Goal: Information Seeking & Learning: Learn about a topic

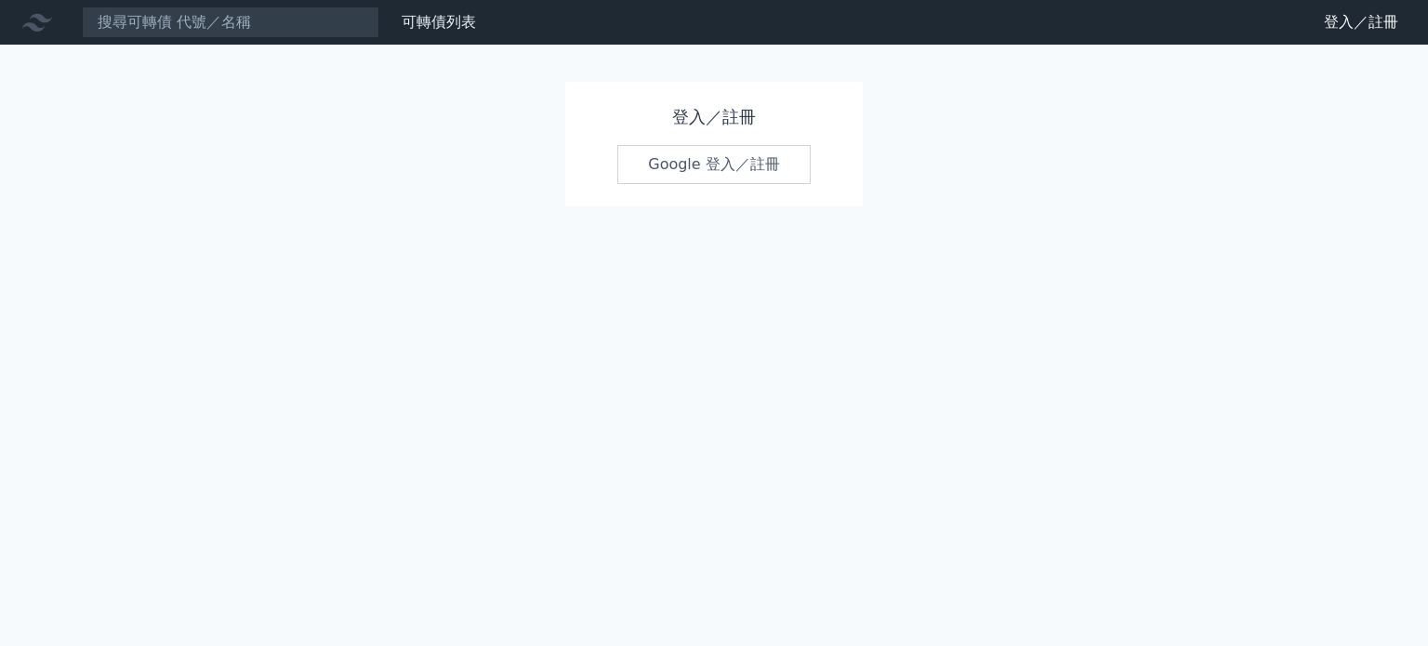
click at [755, 159] on link "Google 登入／註冊" at bounding box center [713, 164] width 193 height 39
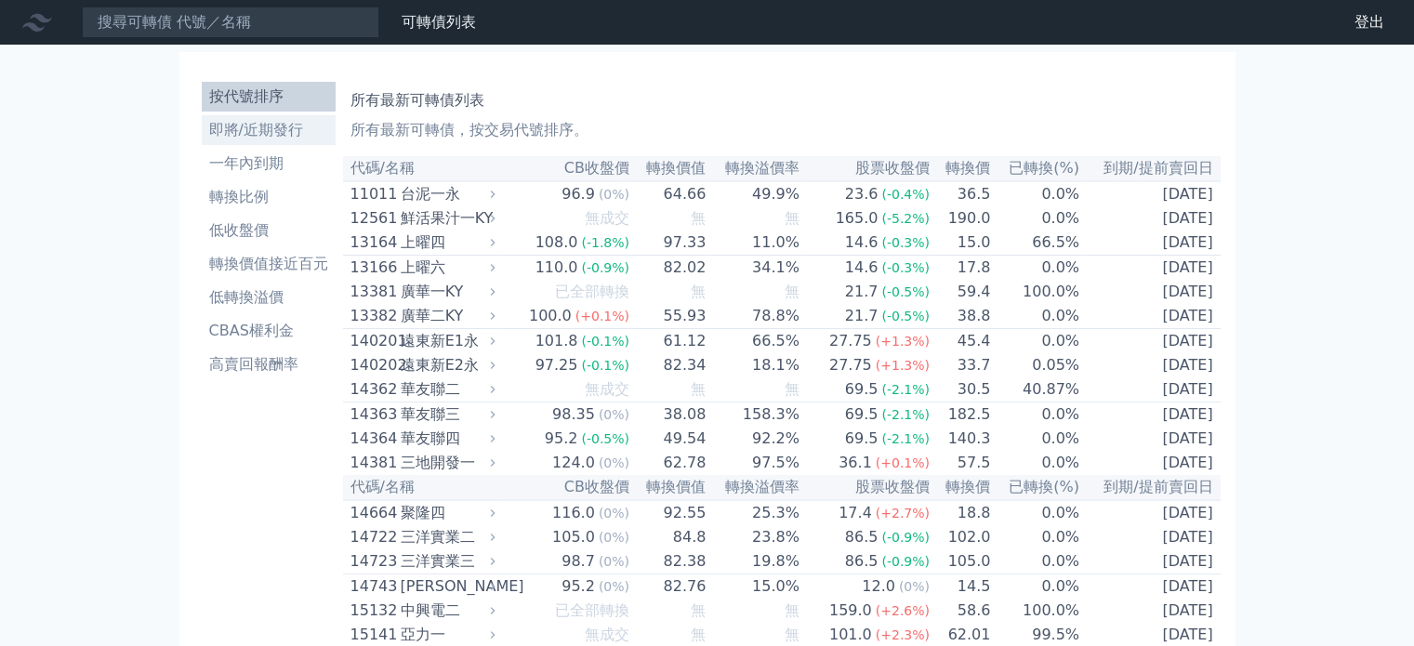
click at [292, 128] on li "即將/近期發行" at bounding box center [269, 130] width 134 height 22
click at [259, 138] on li "即將/近期發行" at bounding box center [269, 130] width 134 height 22
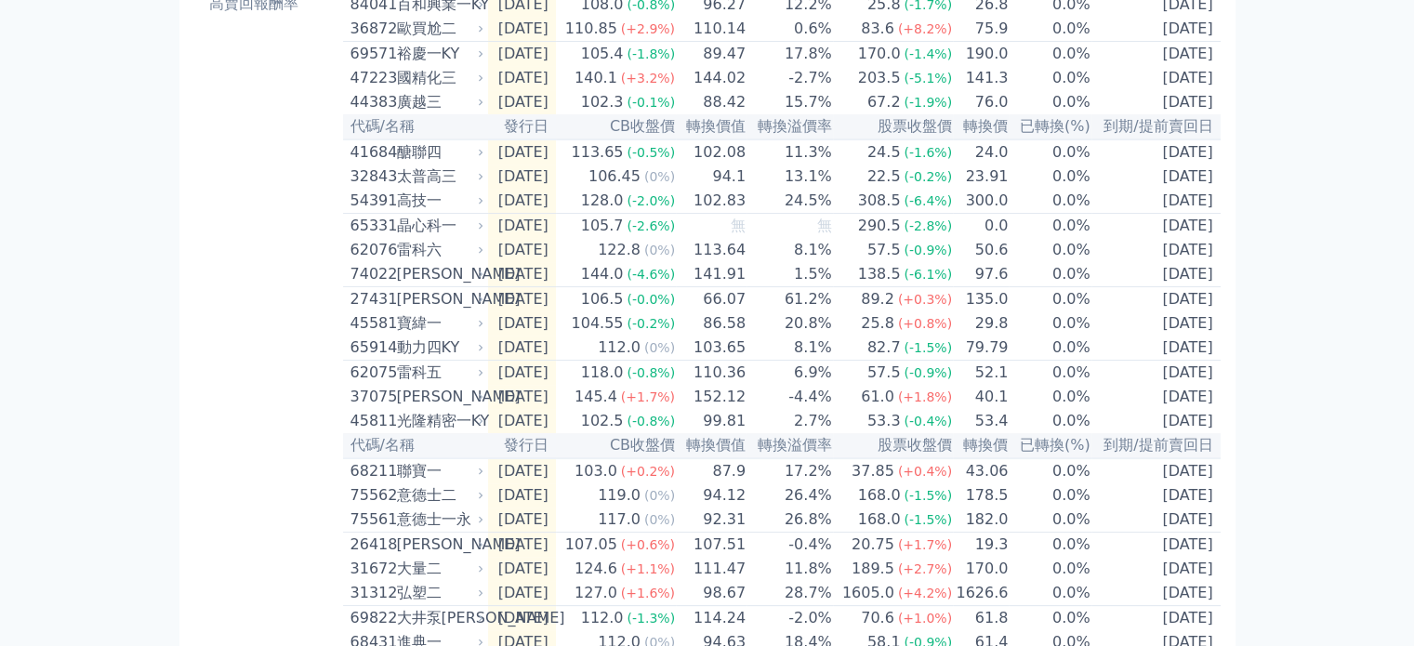
scroll to position [52, 0]
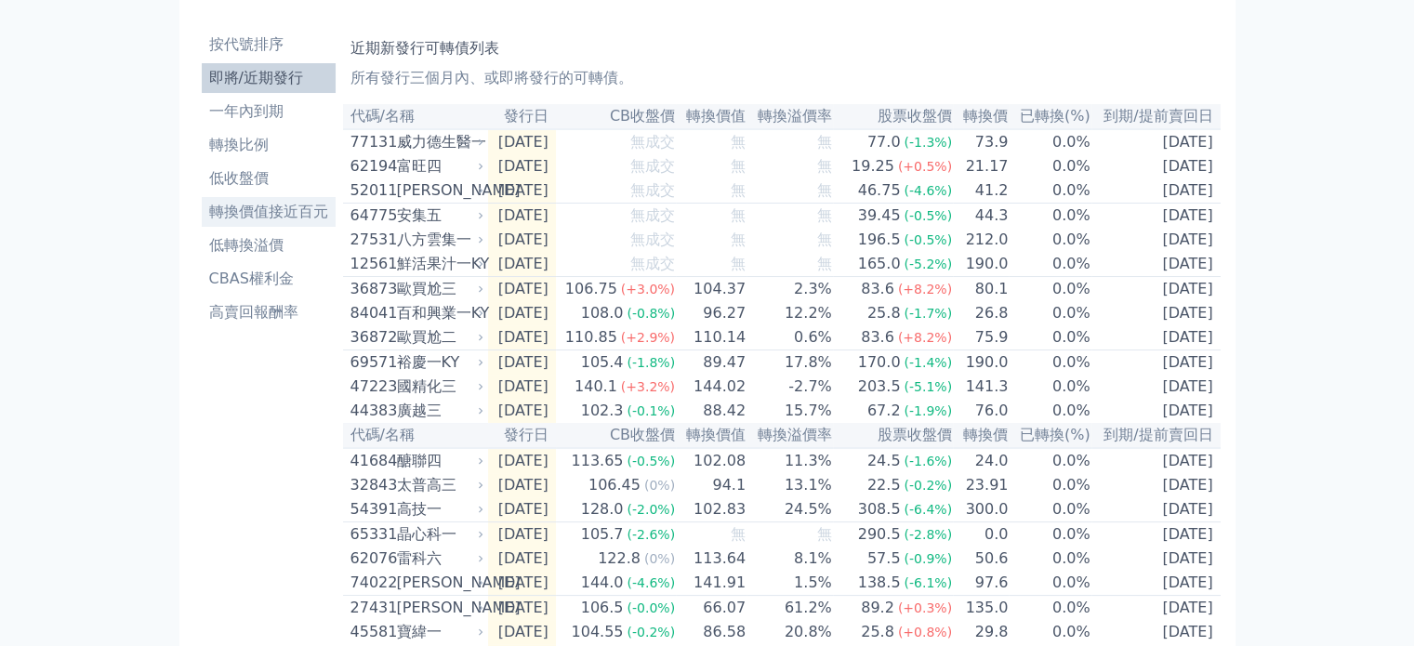
click at [268, 214] on li "轉換價值接近百元" at bounding box center [269, 212] width 134 height 22
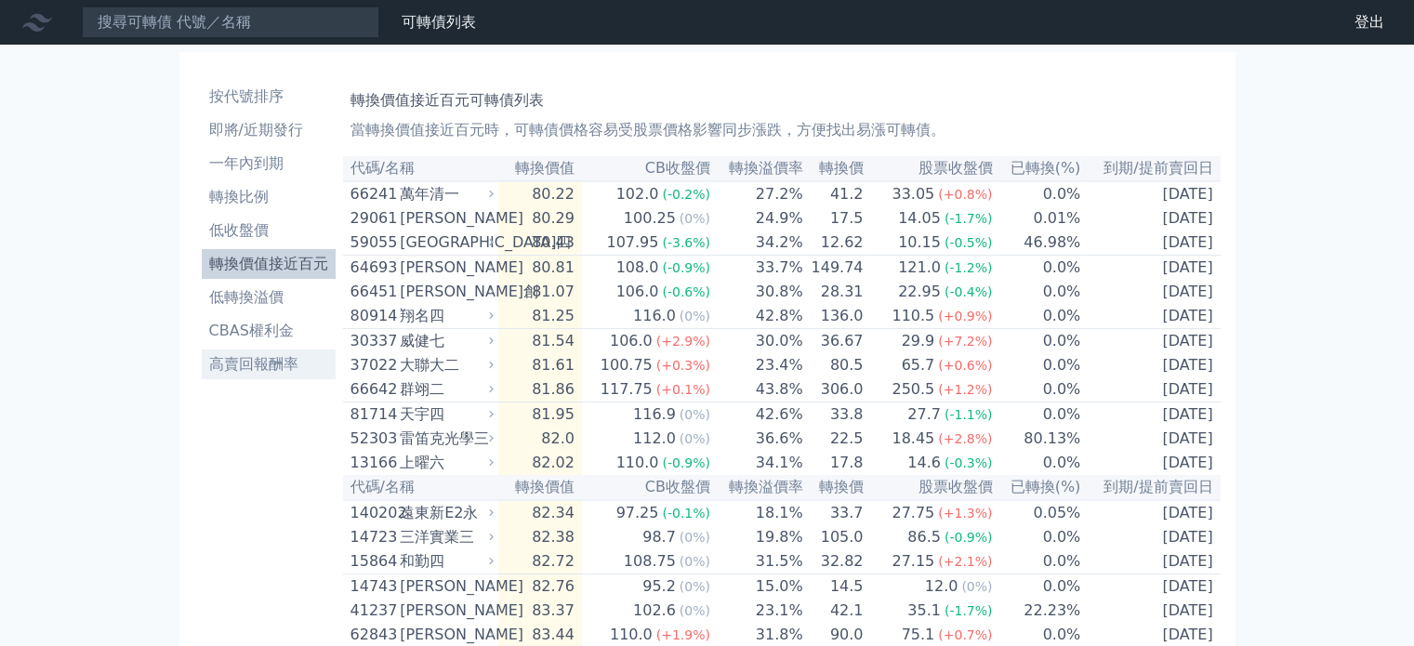
click at [264, 372] on li "高賣回報酬率" at bounding box center [269, 364] width 134 height 22
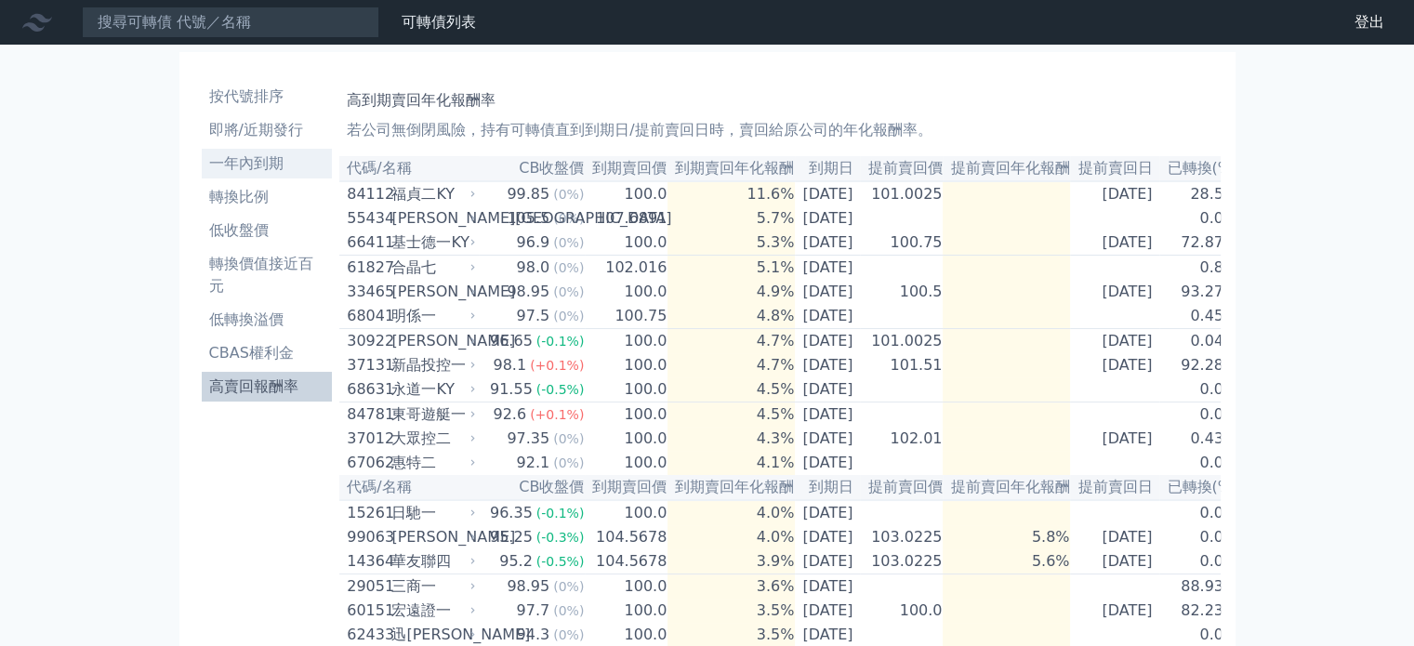
click at [274, 162] on li "一年內到期" at bounding box center [267, 163] width 131 height 22
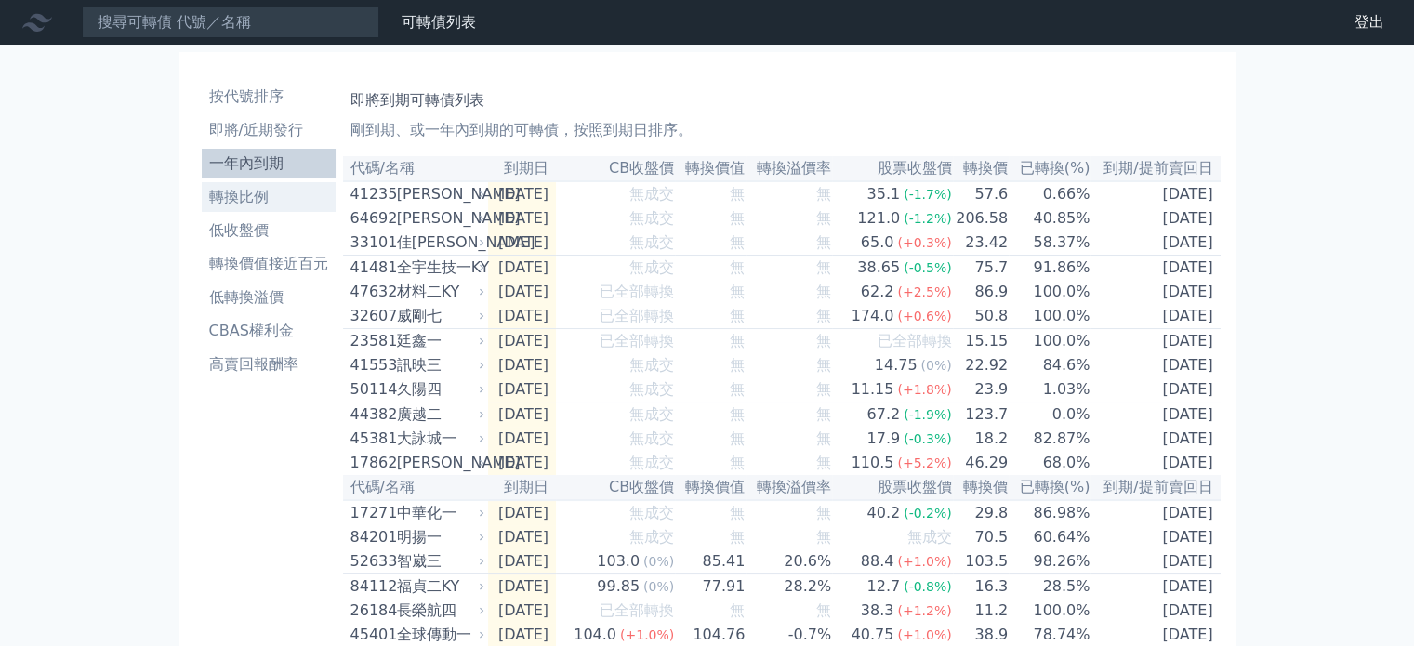
click at [244, 195] on li "轉換比例" at bounding box center [269, 197] width 134 height 22
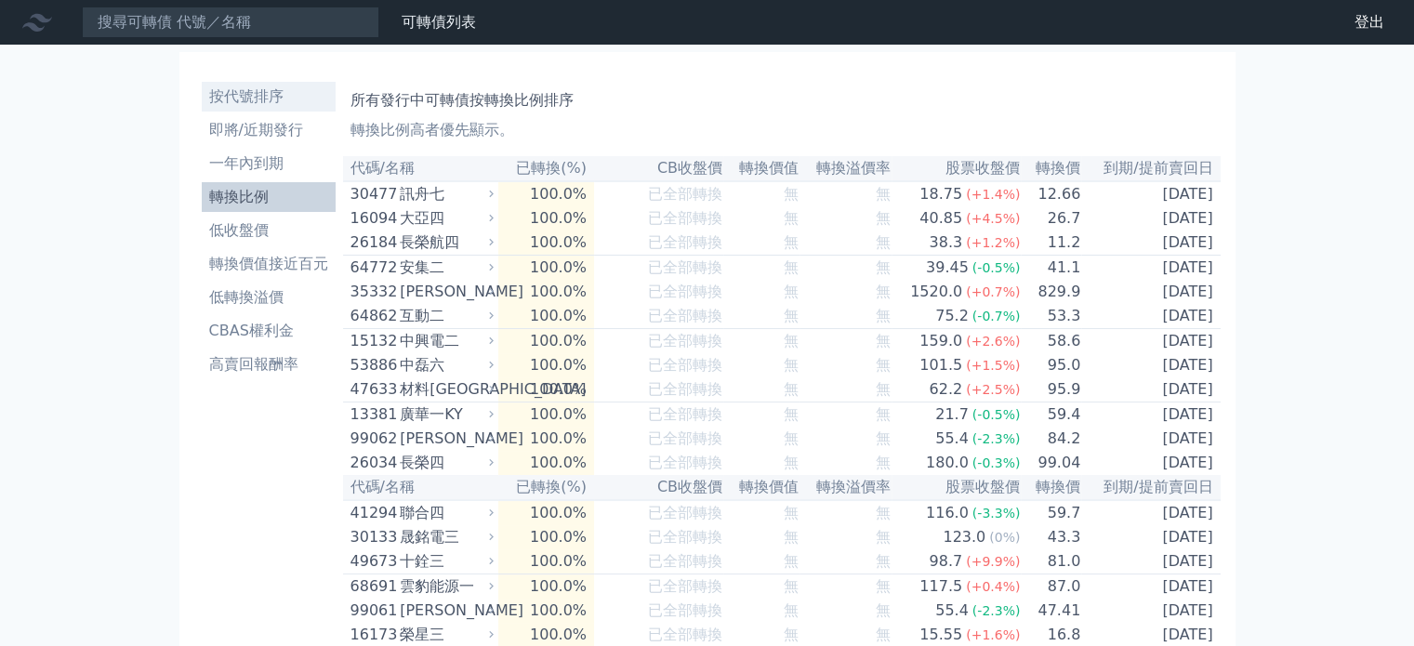
click at [253, 109] on link "按代號排序" at bounding box center [269, 97] width 134 height 30
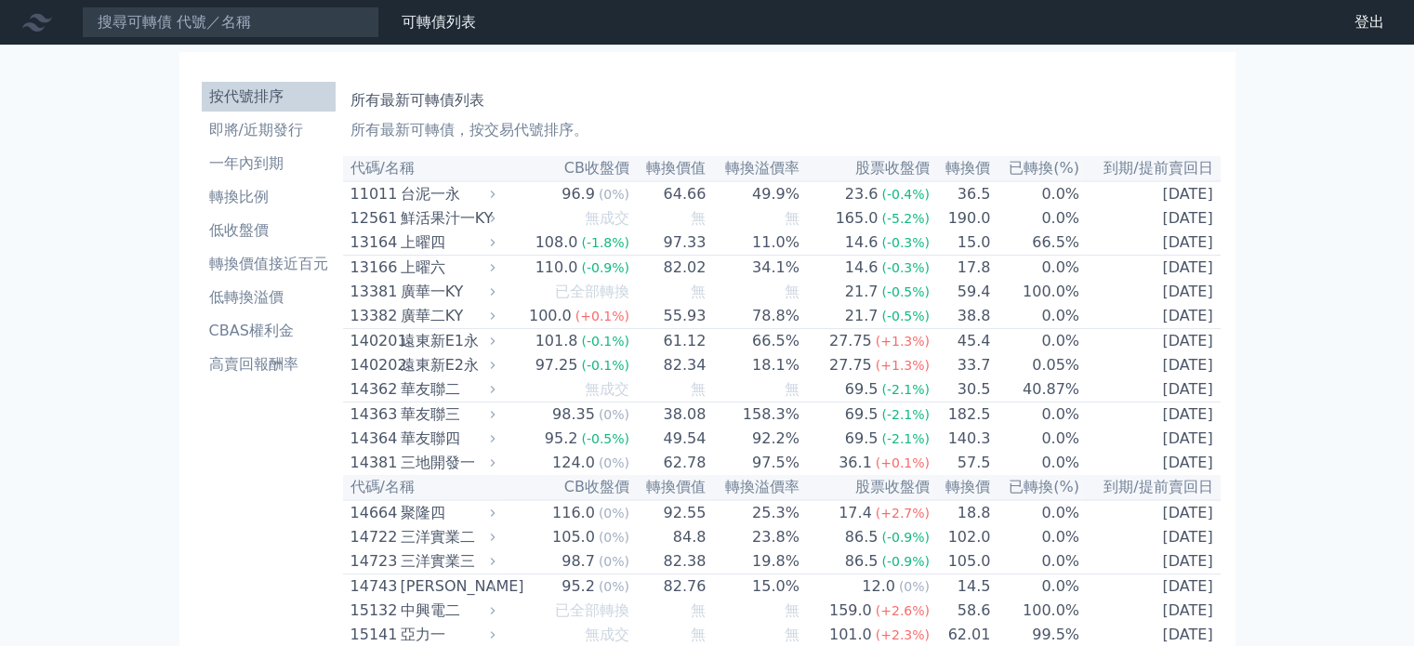
click at [1203, 500] on th "到期/提前賣回日" at bounding box center [1150, 487] width 140 height 25
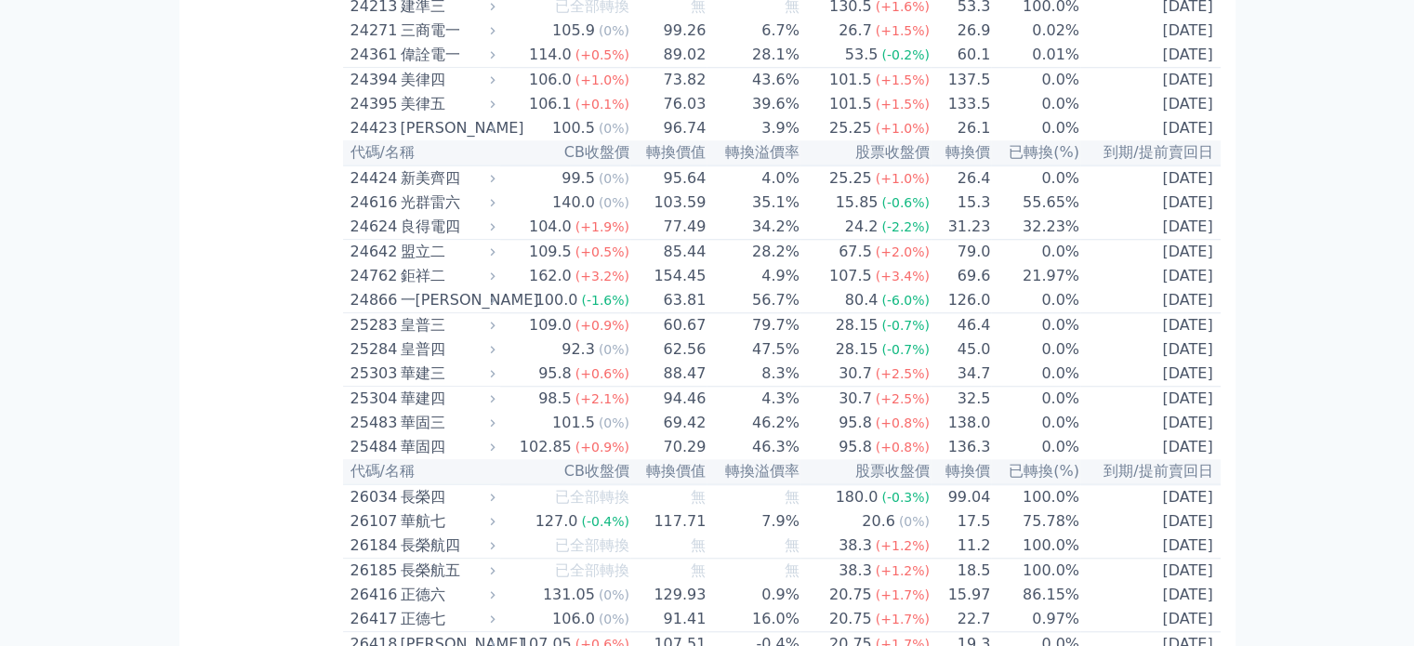
scroll to position [10239, 0]
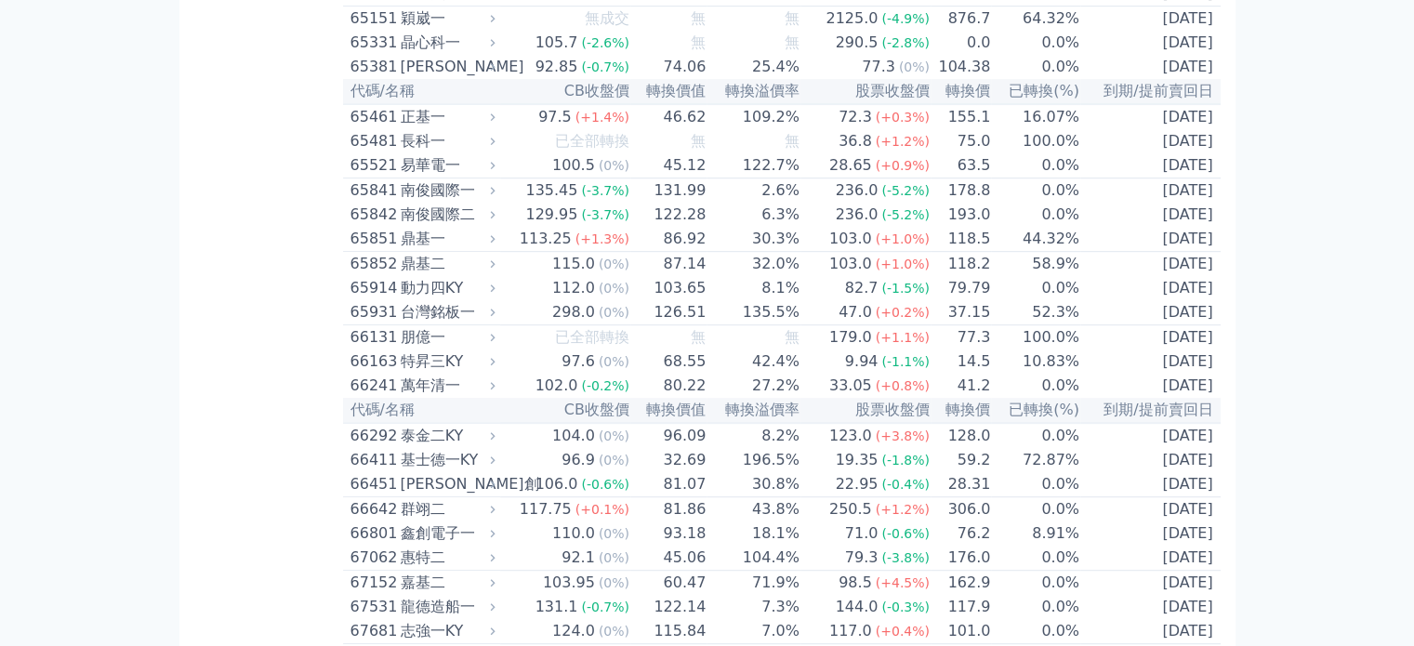
scroll to position [7761, 0]
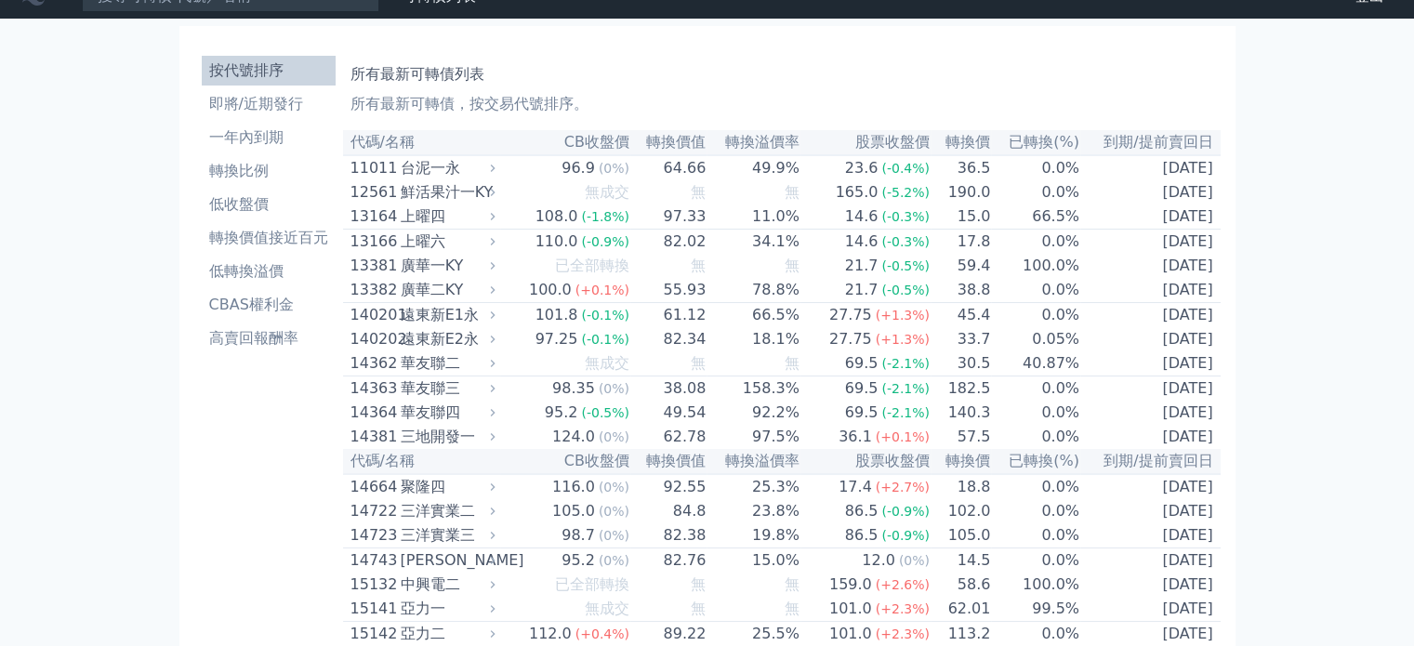
scroll to position [0, 0]
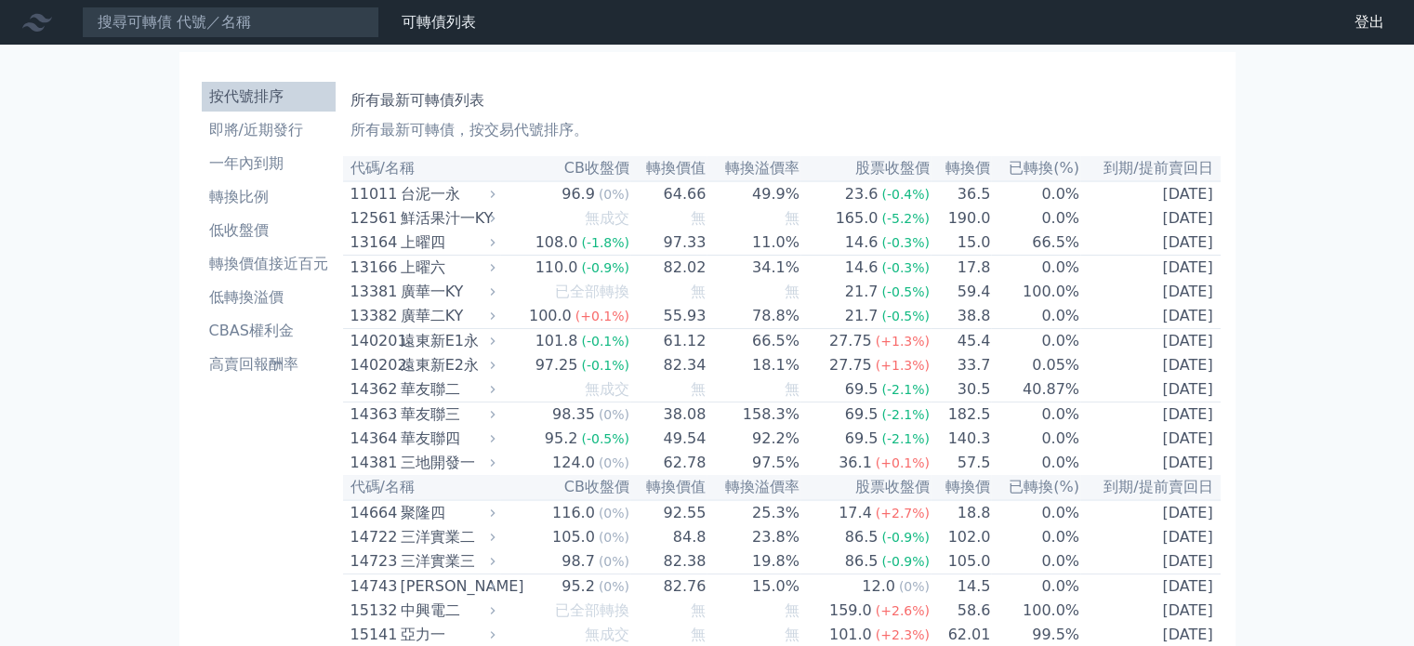
click at [0, 0] on div "財務數據" at bounding box center [0, 0] width 0 height 0
click at [0, 0] on link "財務數據" at bounding box center [0, 0] width 0 height 0
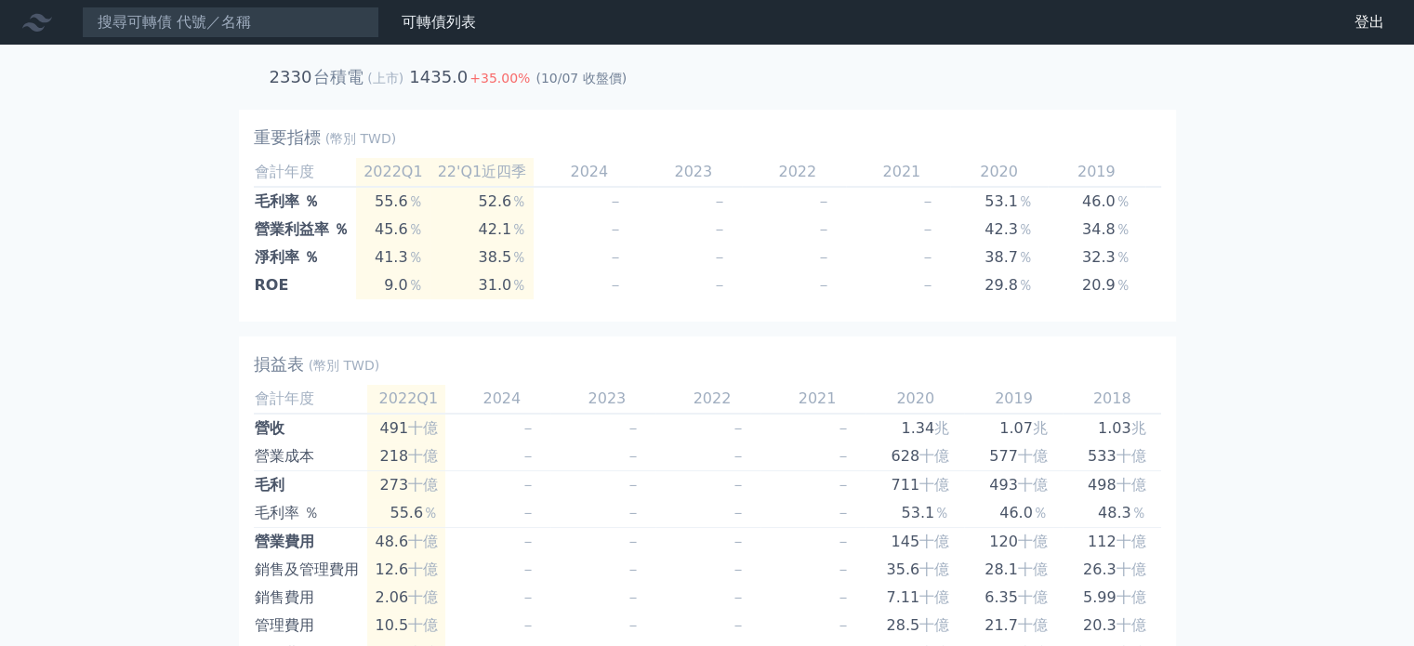
click at [0, 0] on link "財務數據" at bounding box center [0, 0] width 0 height 0
click at [309, 52] on div "+ 觀察名單 2330 台積電 (上市) 1435.0 +35.00% (10/07 收盤價)" at bounding box center [707, 77] width 892 height 50
click at [196, 17] on input at bounding box center [230, 23] width 297 height 32
drag, startPoint x: 417, startPoint y: 78, endPoint x: 370, endPoint y: 78, distance: 47.4
click at [414, 78] on td "1435.0" at bounding box center [438, 77] width 60 height 28
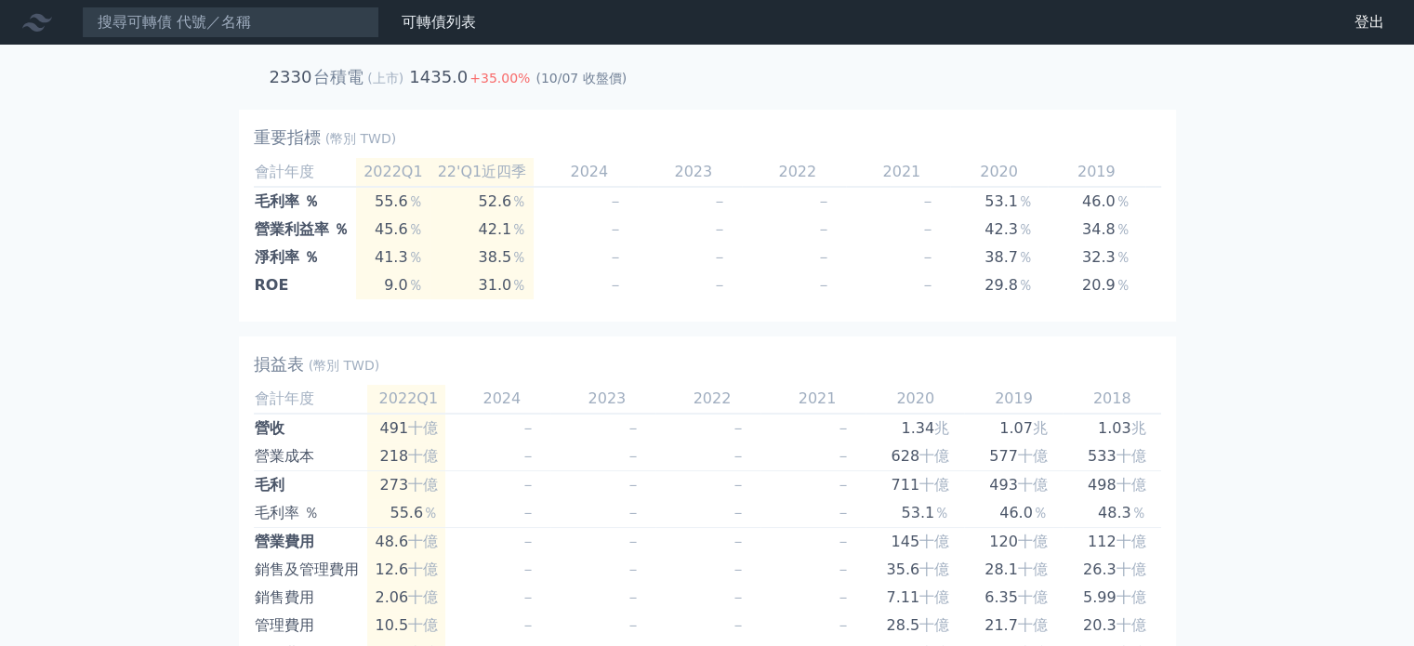
drag, startPoint x: 319, startPoint y: 76, endPoint x: 290, endPoint y: 77, distance: 28.8
click at [301, 77] on tr "2330 台積電 (上市) 1435.0 +35.00% (10/07 收盤價)" at bounding box center [449, 77] width 360 height 28
click at [290, 77] on h2 "2330" at bounding box center [291, 77] width 43 height 26
click at [435, 24] on link "可轉債列表" at bounding box center [439, 22] width 74 height 18
